Goal: Find specific page/section: Find specific page/section

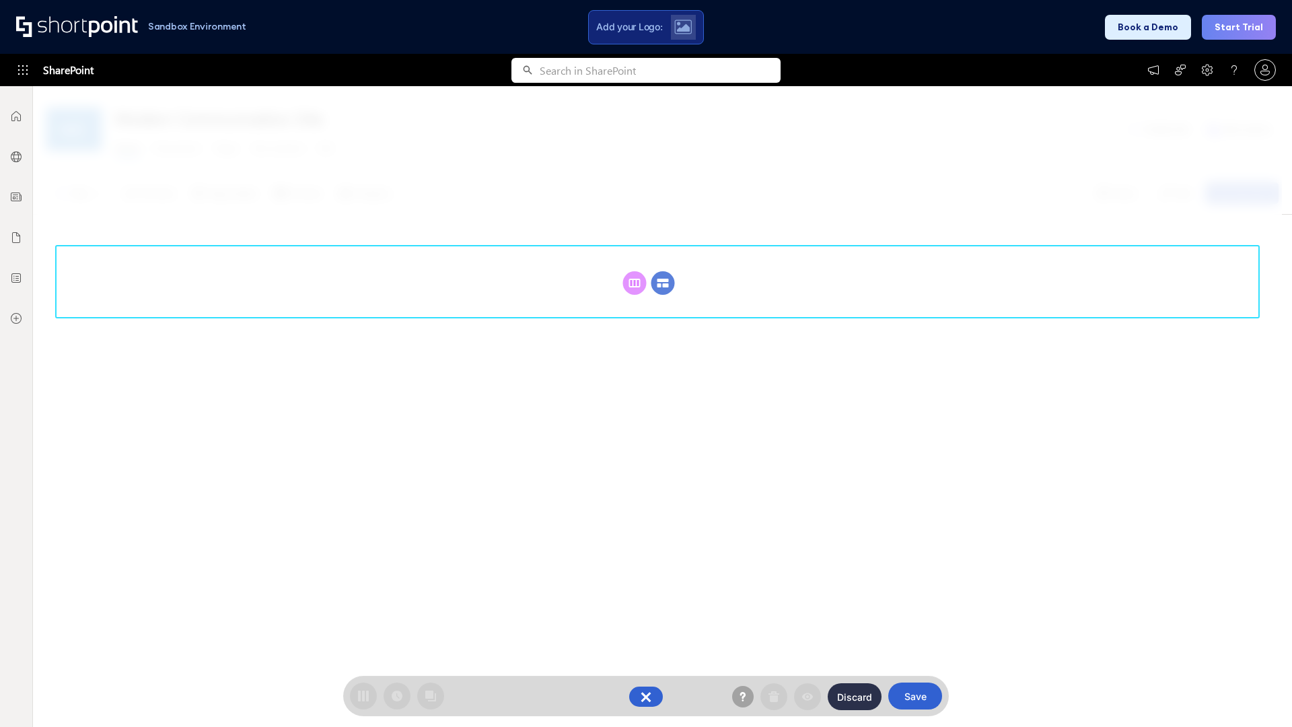
scroll to position [185, 0]
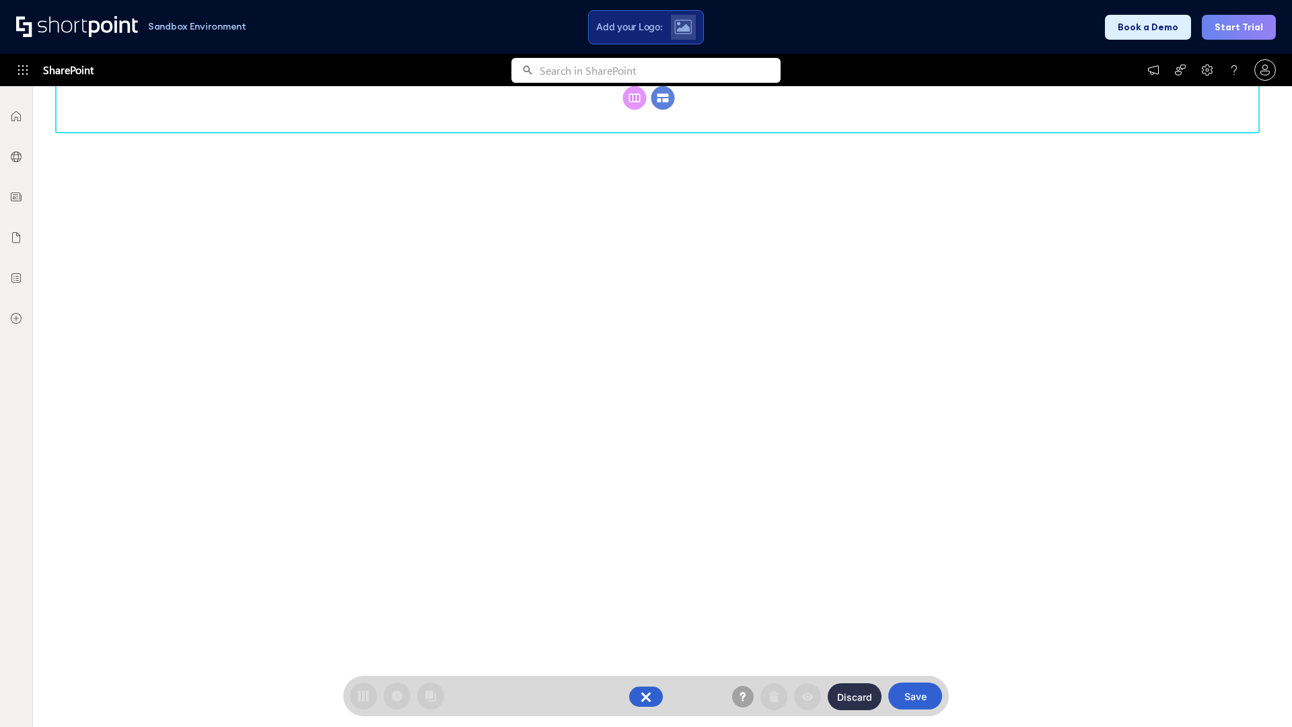
click at [663, 98] on circle at bounding box center [663, 98] width 24 height 24
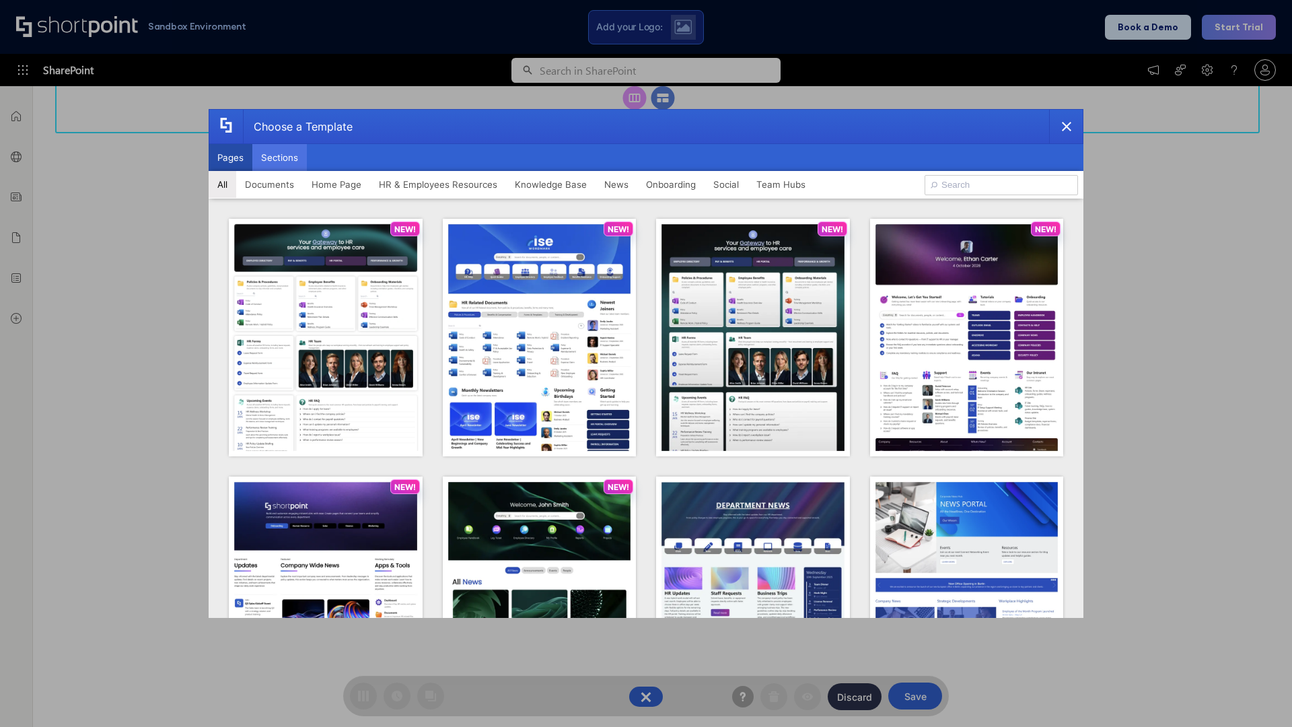
click at [279, 157] on button "Sections" at bounding box center [279, 157] width 55 height 27
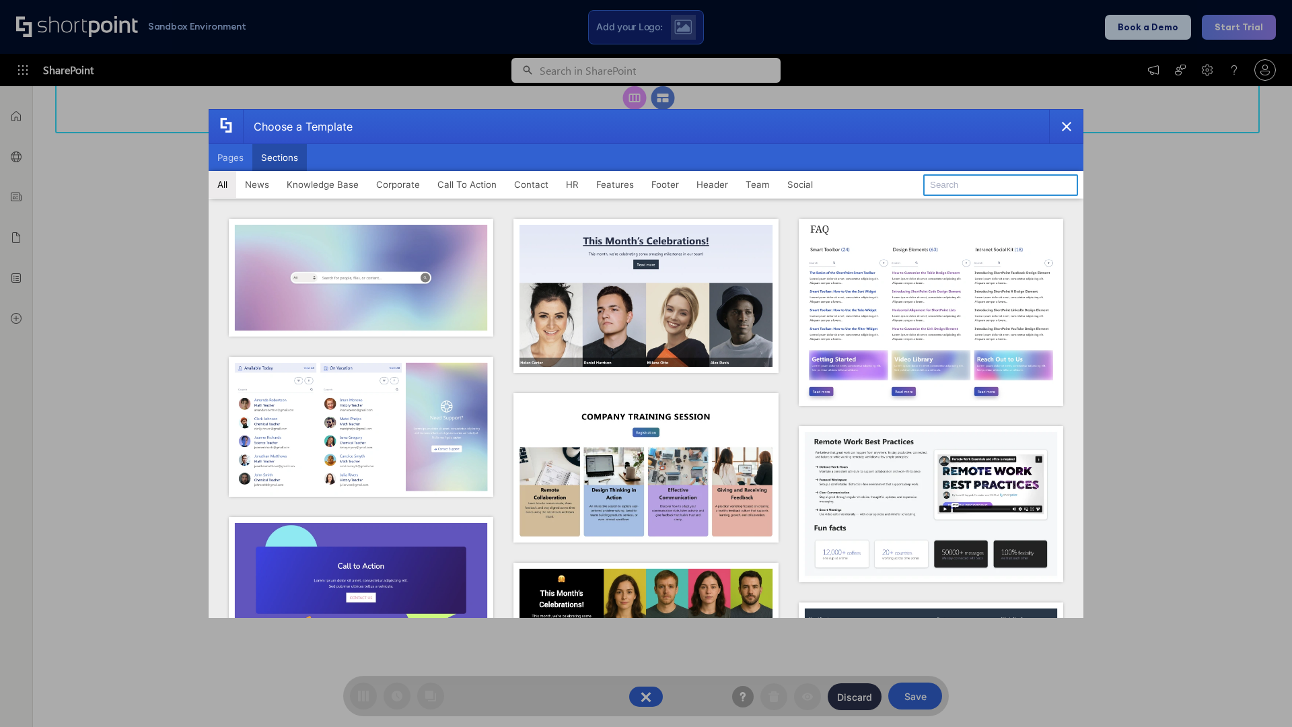
type input "FAQ 3"
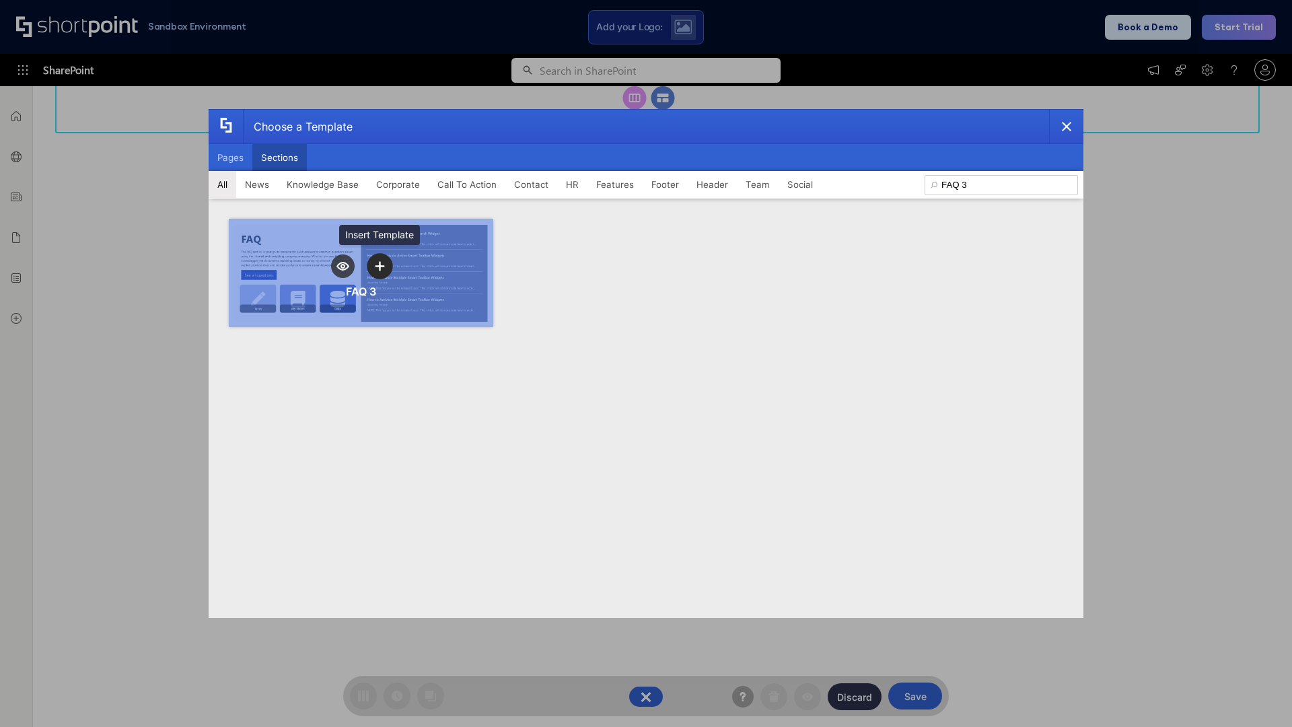
click at [380, 266] on icon "template selector" at bounding box center [379, 265] width 9 height 9
